Goal: Task Accomplishment & Management: Use online tool/utility

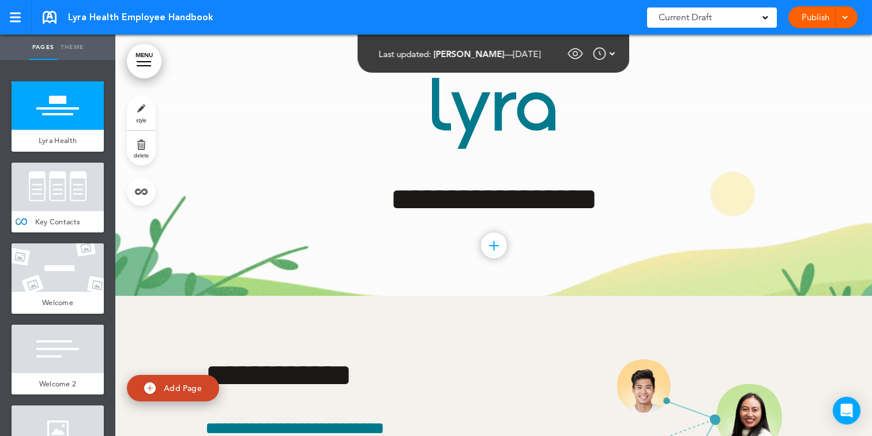
click at [145, 65] on link "MENU" at bounding box center [144, 61] width 35 height 35
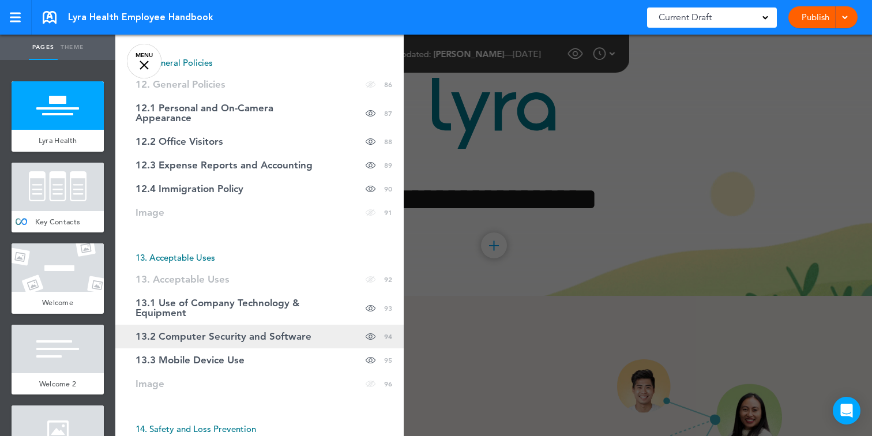
scroll to position [2725, 0]
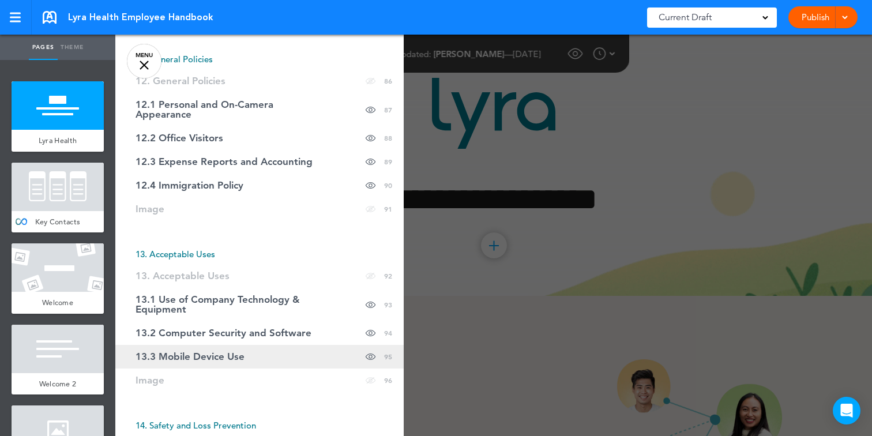
click at [172, 366] on link "13.3 Mobile Device Use Hide page in table of contents 95" at bounding box center [259, 357] width 288 height 24
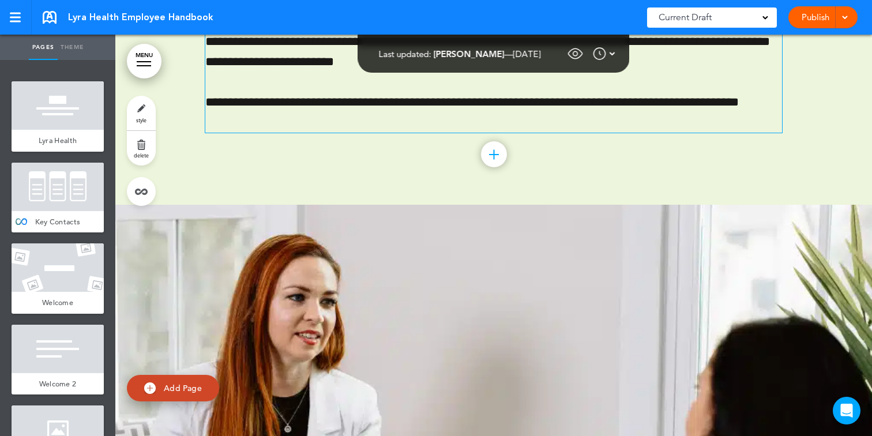
scroll to position [65201, 0]
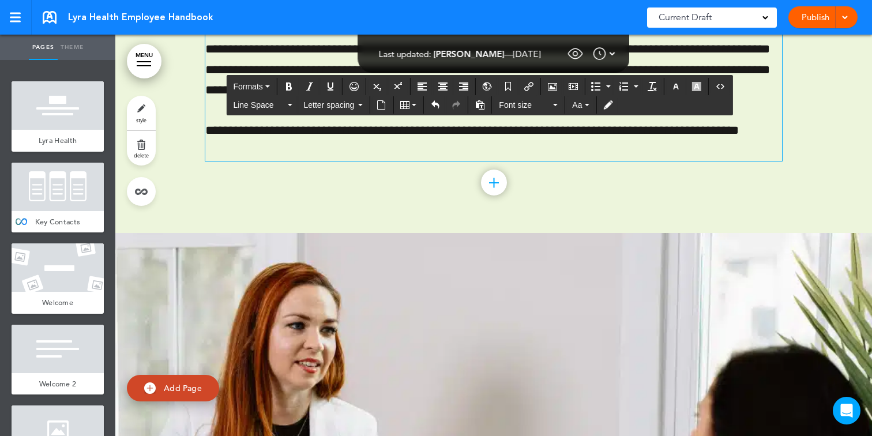
click at [812, 18] on div "Publish Publish Request Approval Preview Draft" at bounding box center [822, 17] width 69 height 22
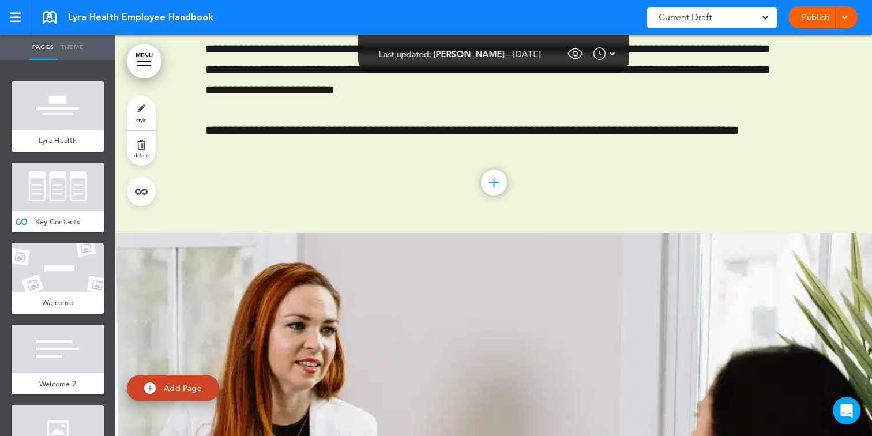
click at [844, 17] on span at bounding box center [843, 16] width 7 height 7
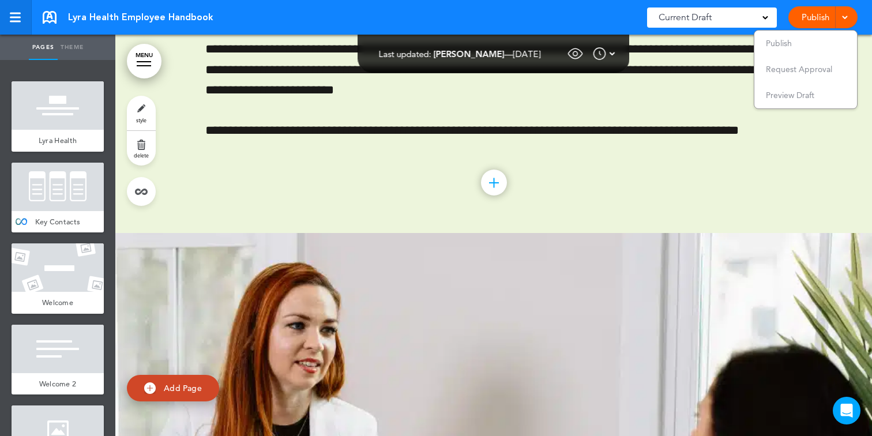
click at [21, 12] on link at bounding box center [16, 17] width 32 height 35
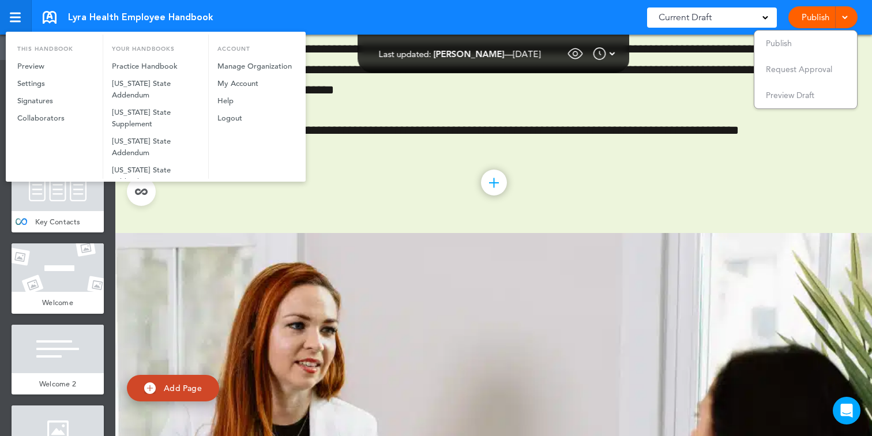
click at [21, 12] on div at bounding box center [436, 218] width 872 height 436
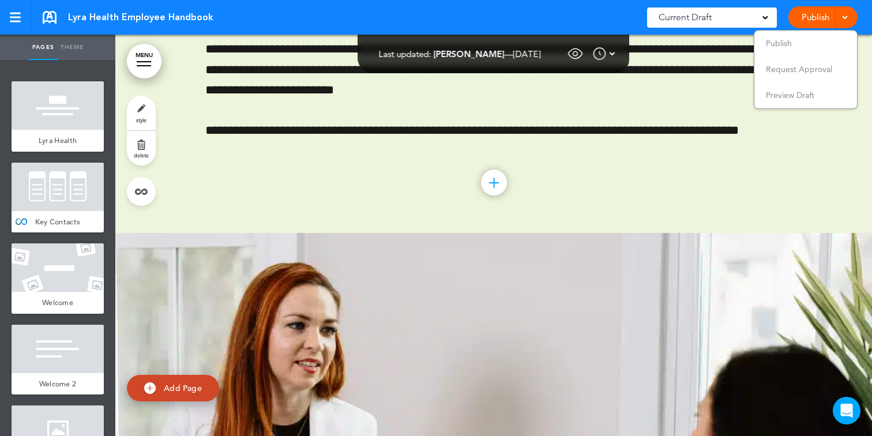
click at [91, 14] on span "Lyra Health Employee Handbook" at bounding box center [140, 17] width 145 height 13
click at [784, 44] on span "Publish" at bounding box center [778, 43] width 26 height 10
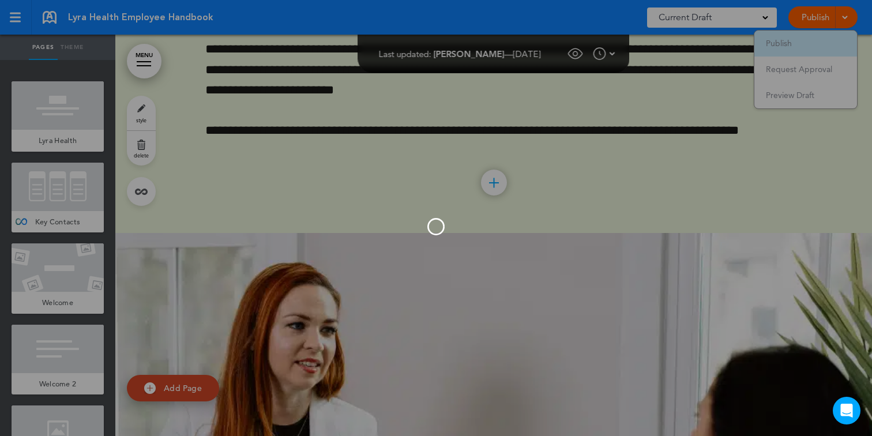
scroll to position [0, 0]
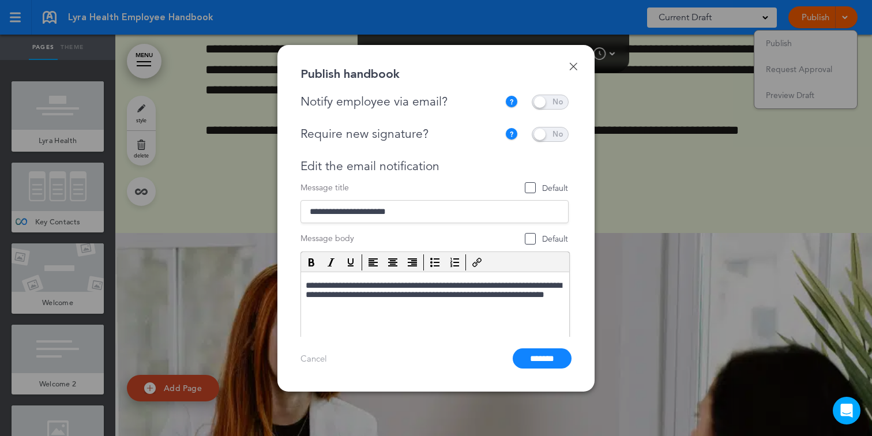
click at [542, 98] on span at bounding box center [549, 102] width 37 height 15
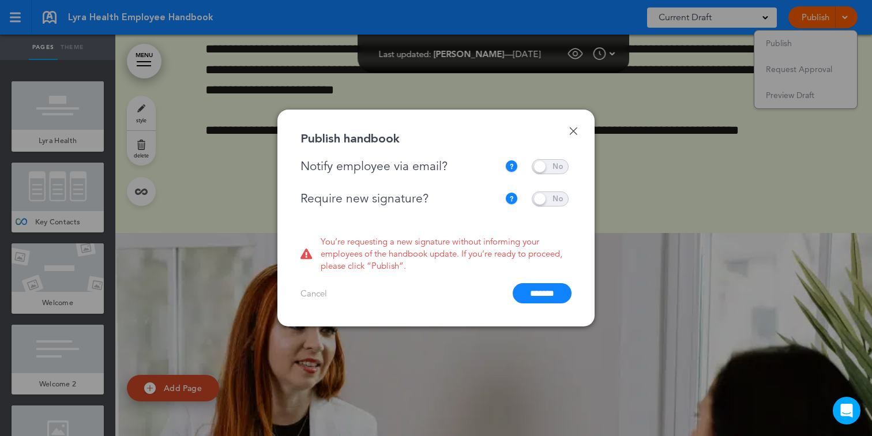
click at [538, 202] on span at bounding box center [549, 198] width 37 height 15
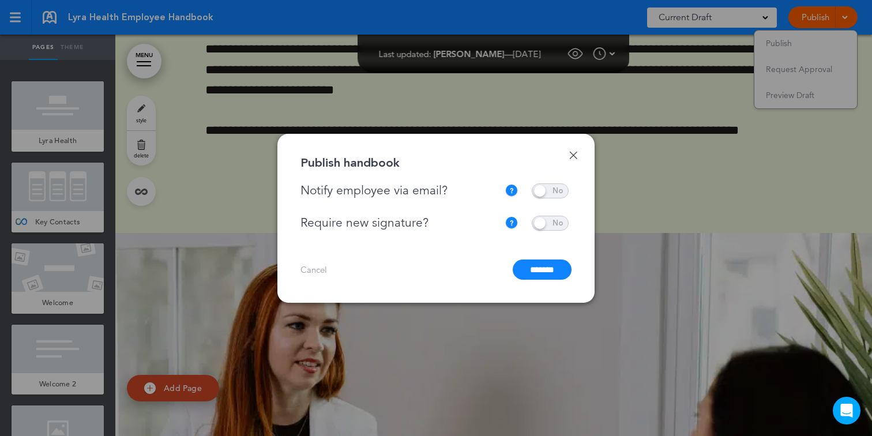
click at [535, 263] on input "*******" at bounding box center [541, 269] width 59 height 20
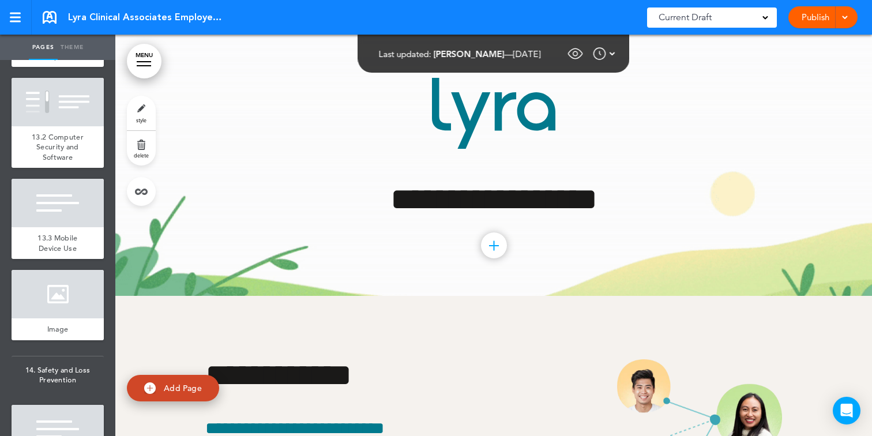
scroll to position [61818, 0]
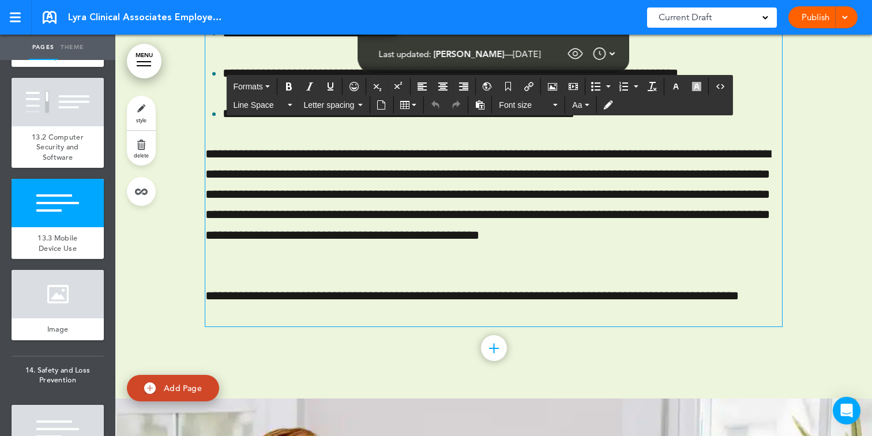
click at [851, 19] on div "Publish Publish Request Approval Preview Draft" at bounding box center [822, 17] width 69 height 22
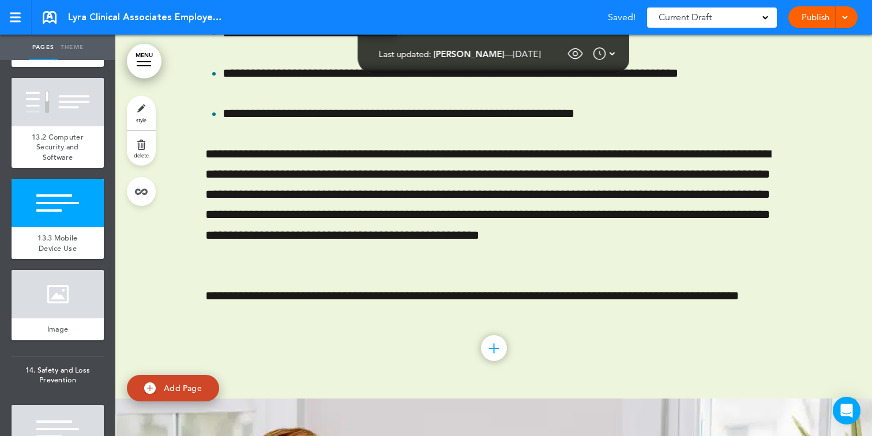
click at [844, 17] on span at bounding box center [843, 16] width 7 height 7
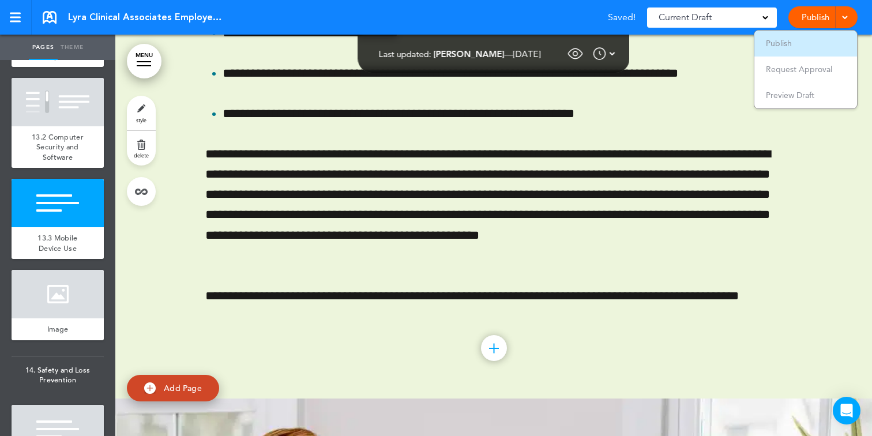
click at [815, 41] on li "Publish" at bounding box center [805, 44] width 103 height 26
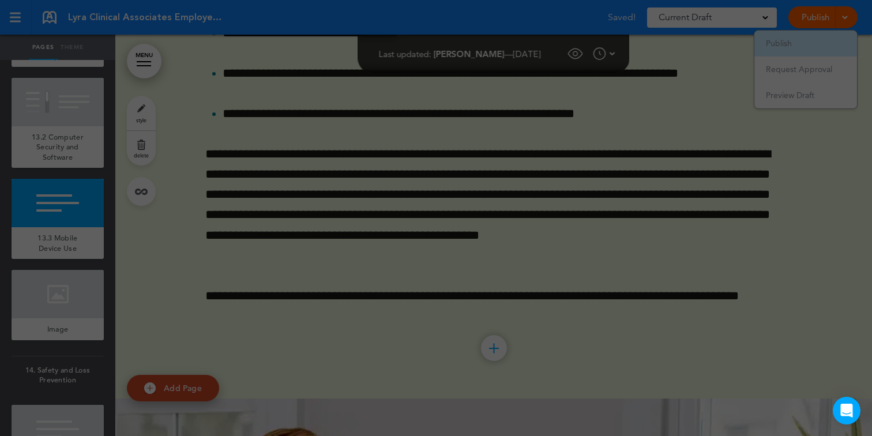
scroll to position [0, 0]
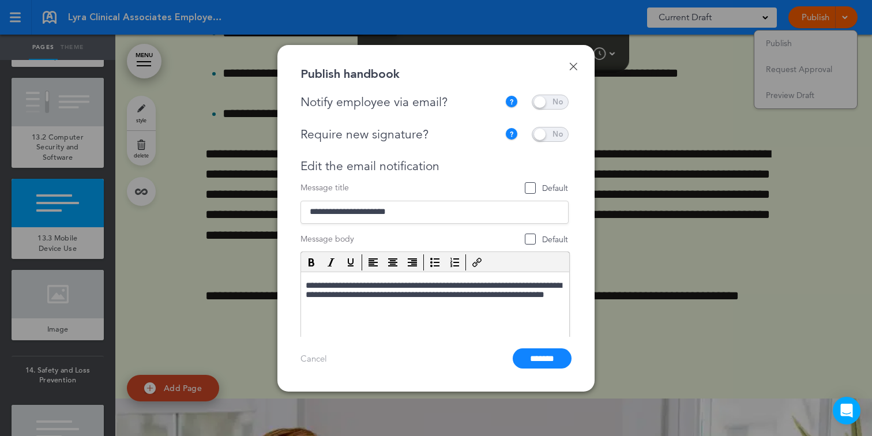
click at [550, 95] on span at bounding box center [549, 102] width 37 height 15
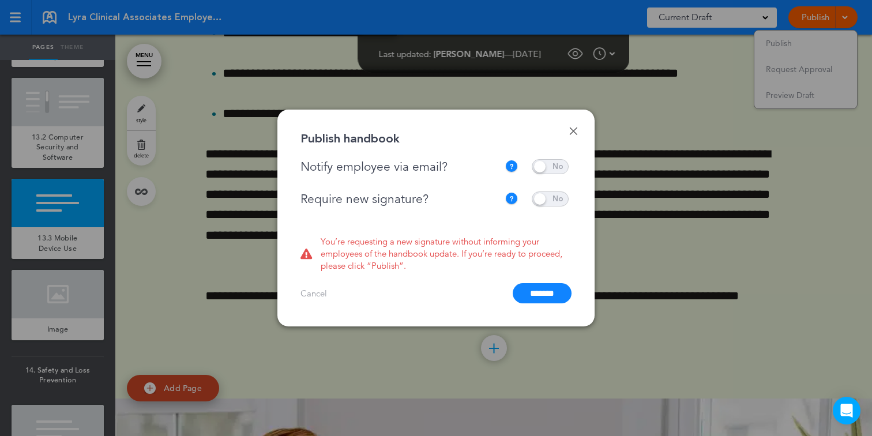
click at [544, 202] on span at bounding box center [549, 198] width 37 height 15
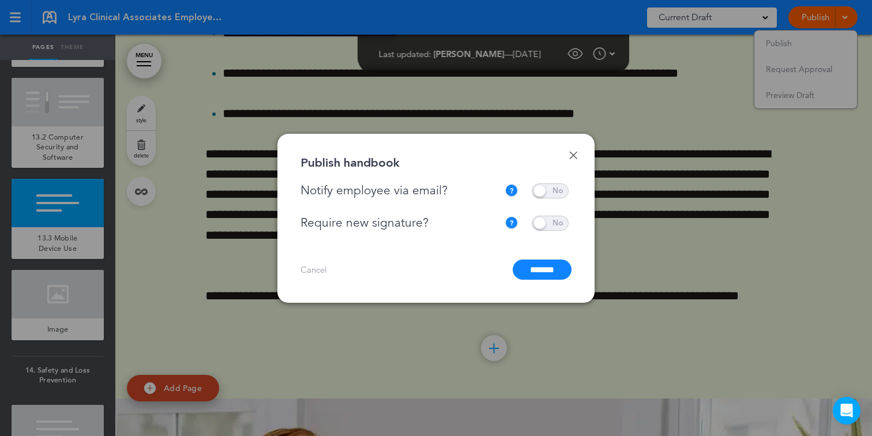
click at [533, 273] on input "*******" at bounding box center [541, 269] width 59 height 20
